Goal: Navigation & Orientation: Find specific page/section

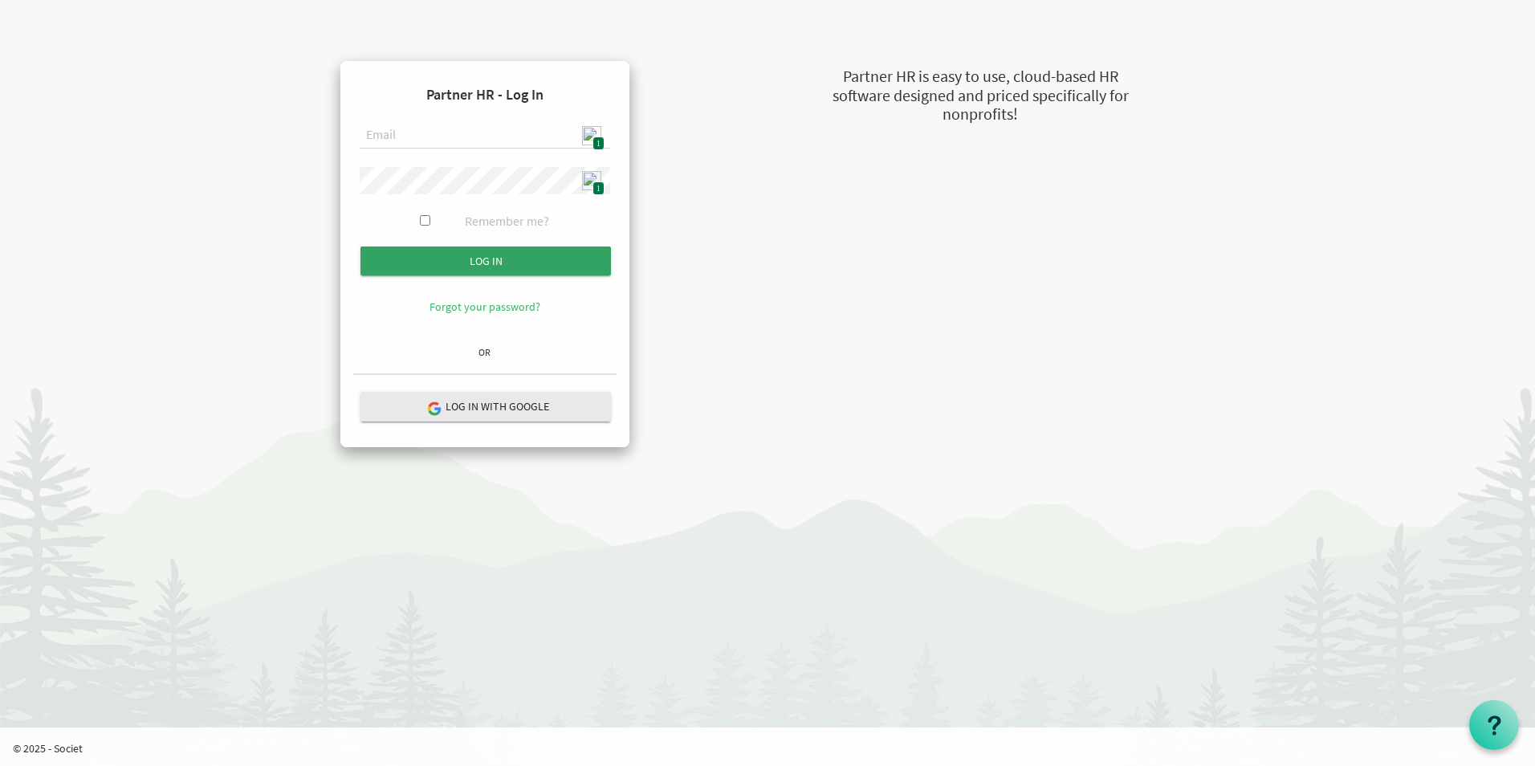
type input "[EMAIL_ADDRESS][DOMAIN_NAME]"
click at [515, 264] on input "Log in" at bounding box center [485, 260] width 250 height 29
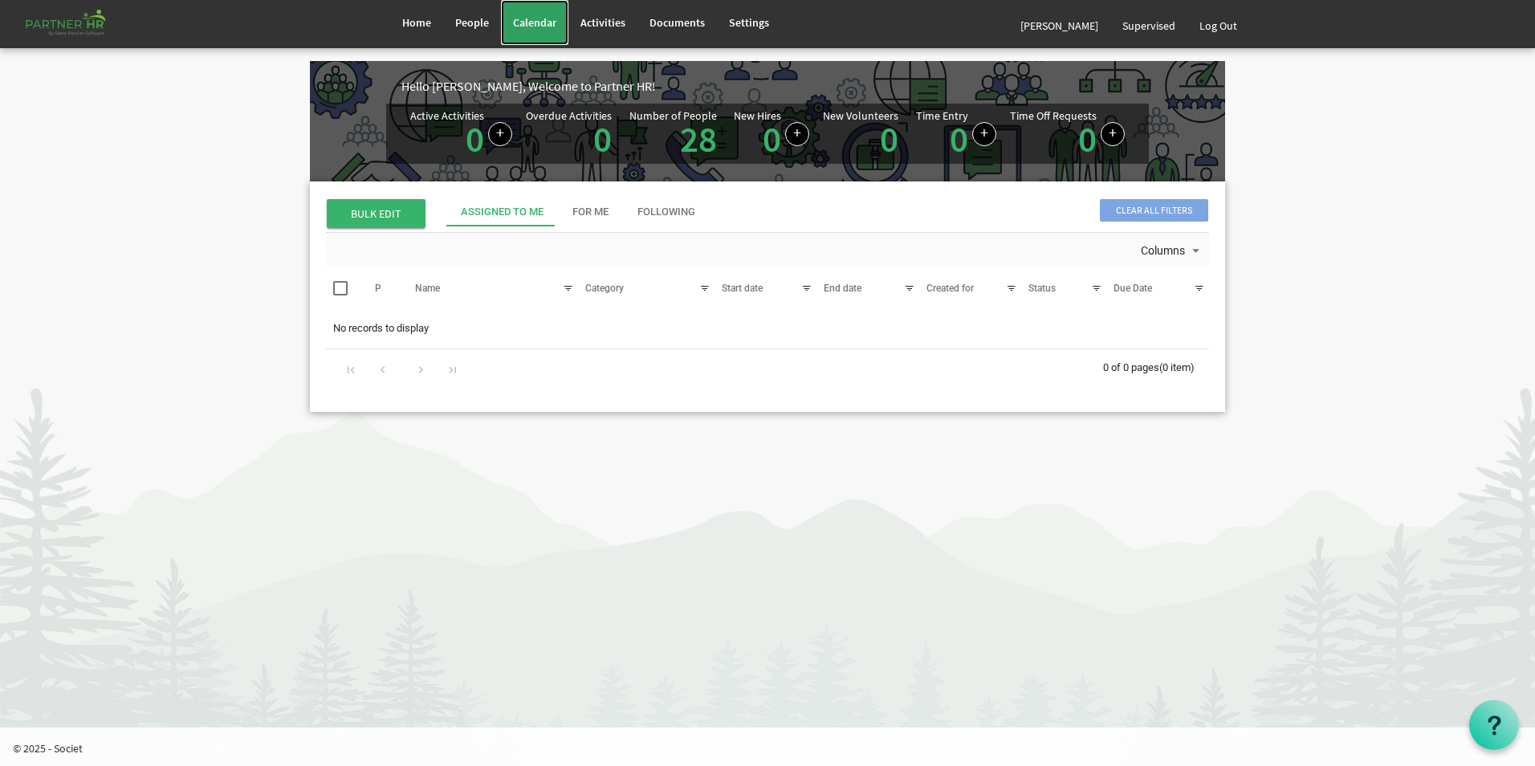
click at [539, 31] on link "Calendar" at bounding box center [534, 22] width 67 height 45
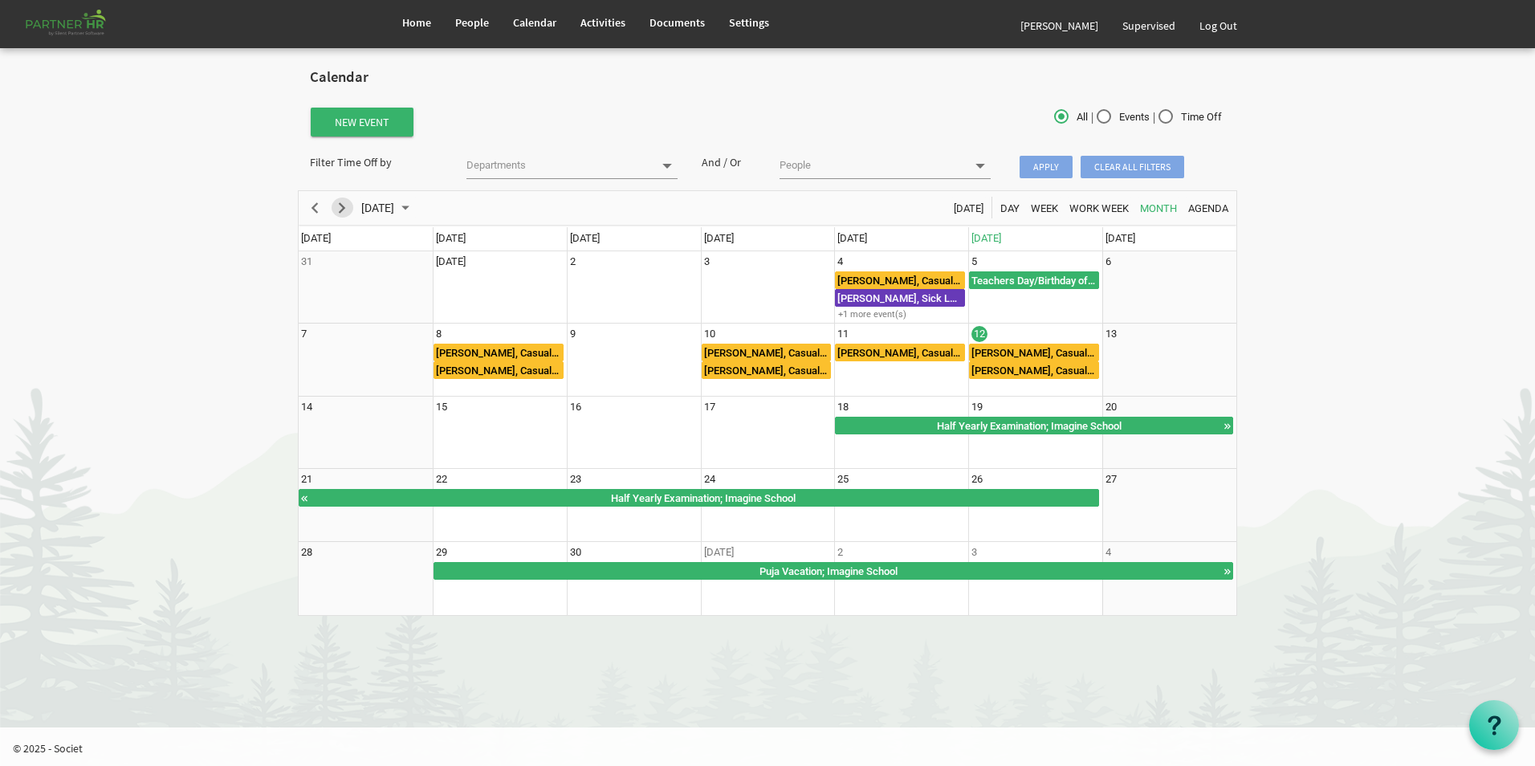
click at [346, 214] on span "Next" at bounding box center [341, 208] width 19 height 20
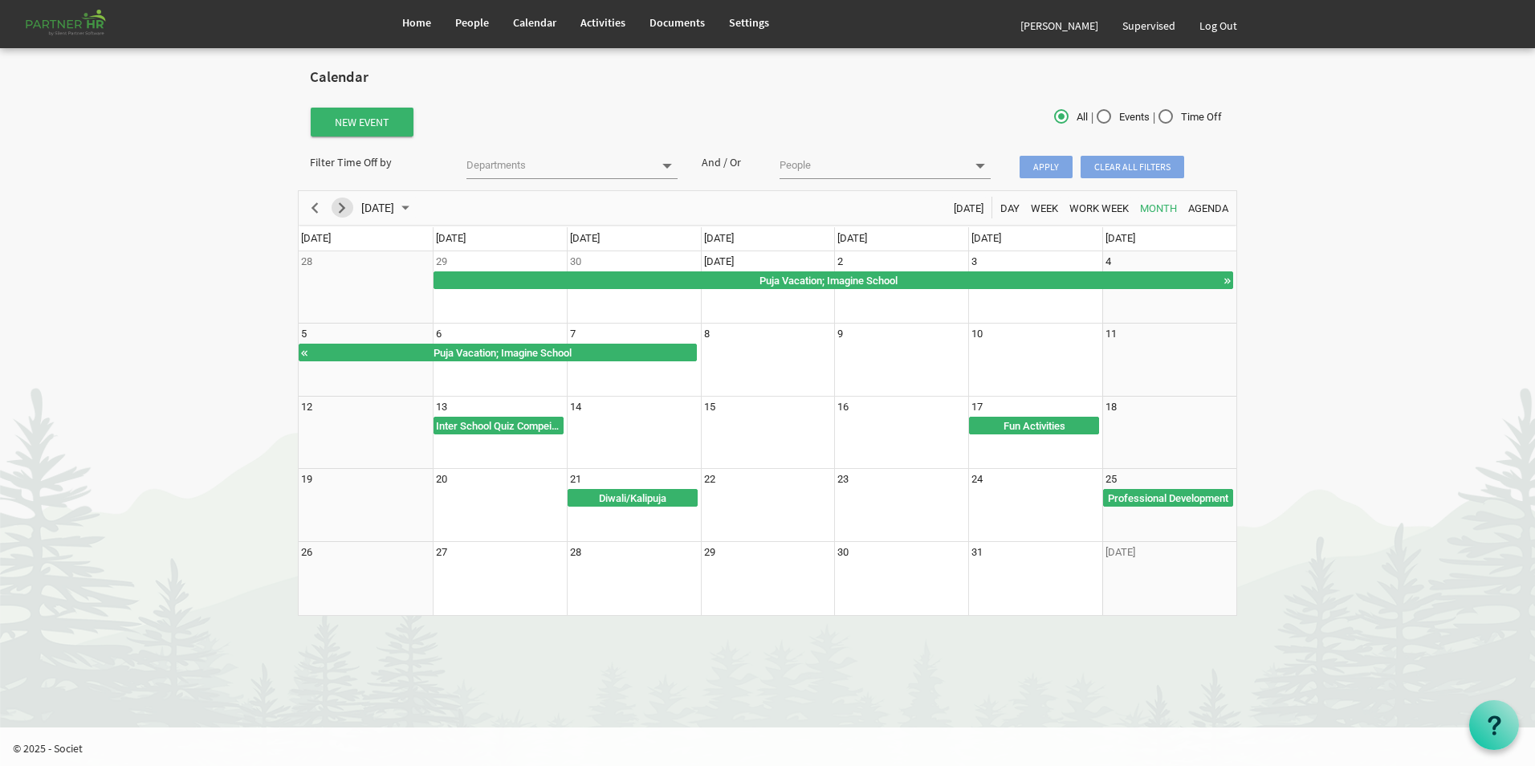
click at [347, 207] on span "Next" at bounding box center [341, 208] width 19 height 20
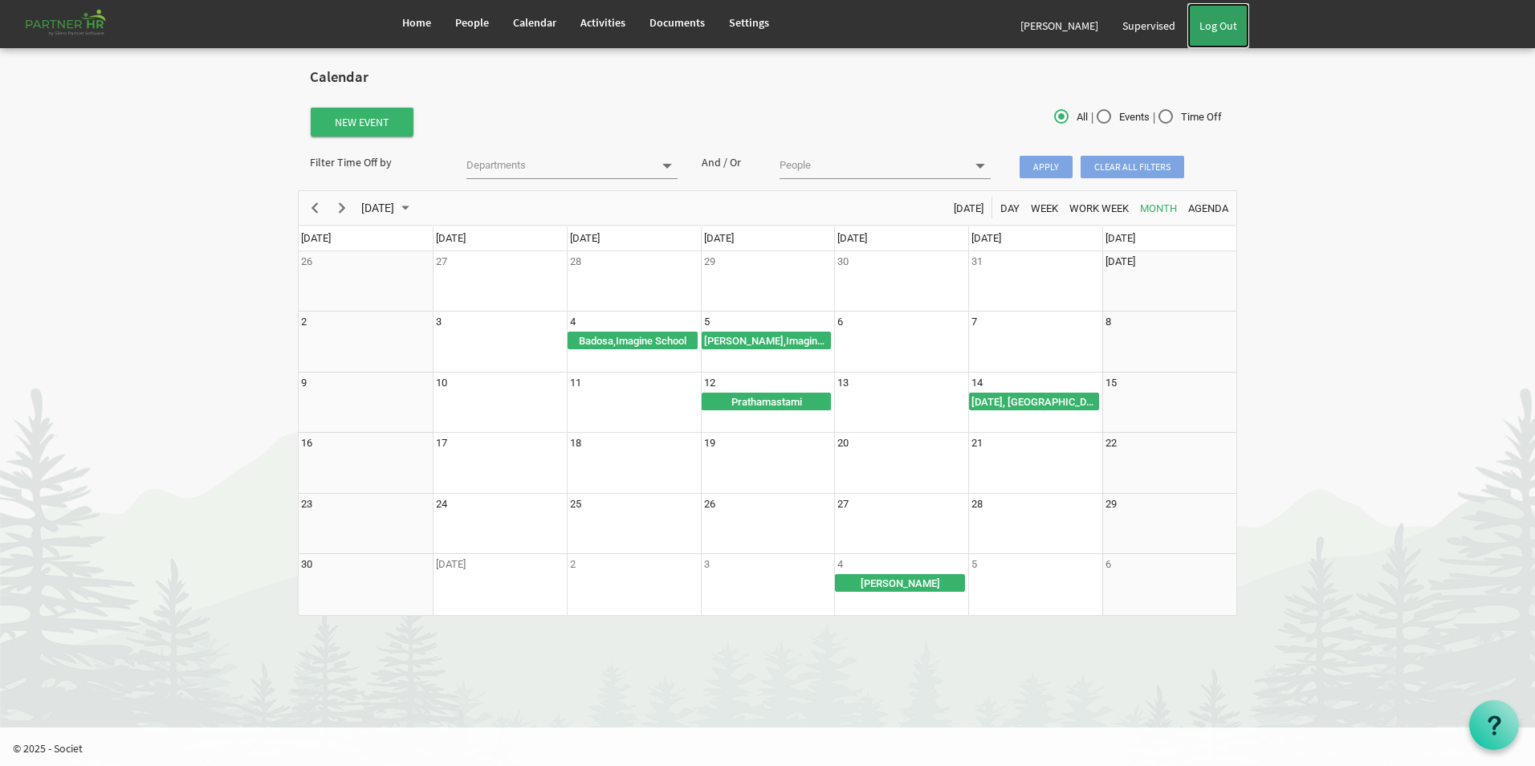
click at [1218, 29] on link "Log Out" at bounding box center [1218, 25] width 62 height 45
